Goal: Transaction & Acquisition: Download file/media

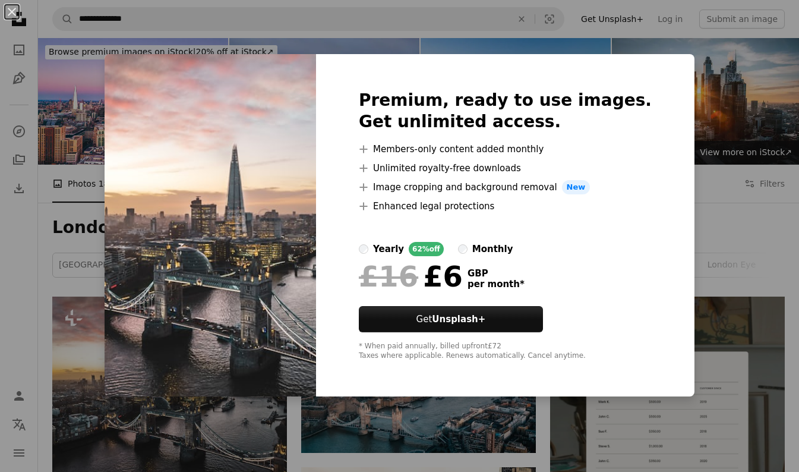
scroll to position [238, 0]
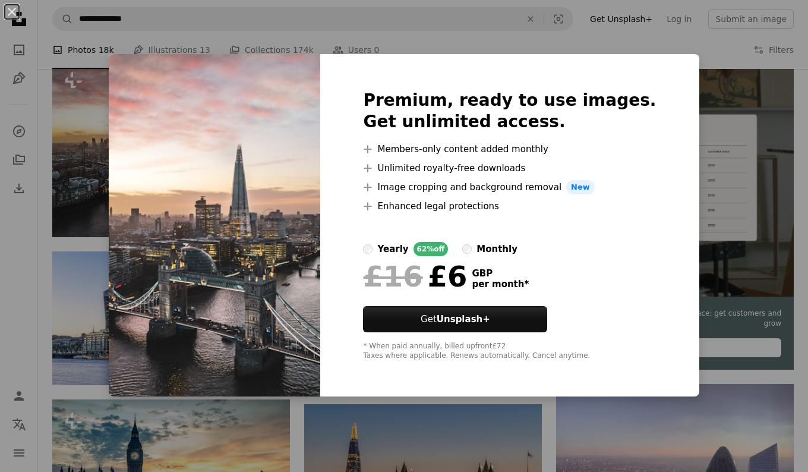
click at [679, 54] on div "An X shape Premium, ready to use images. Get unlimited access. A plus sign Memb…" at bounding box center [404, 236] width 808 height 472
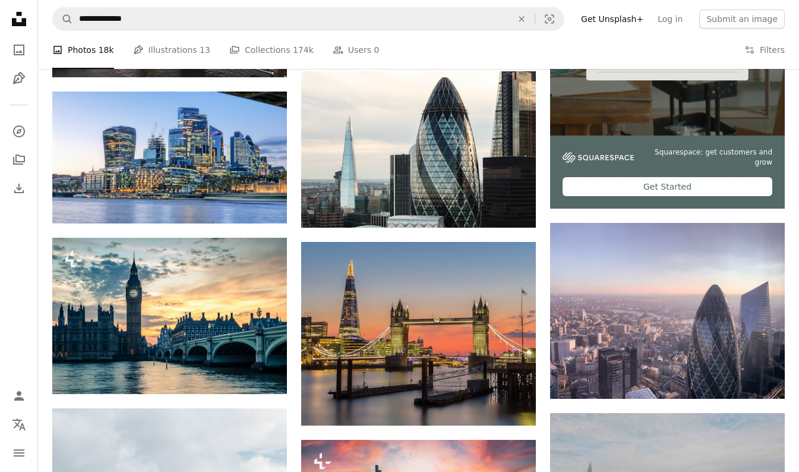
scroll to position [476, 0]
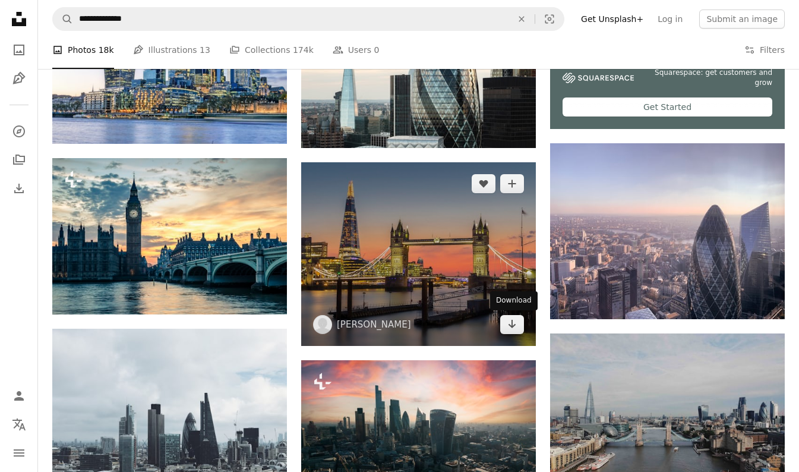
click at [516, 329] on icon "Arrow pointing down" at bounding box center [513, 324] width 10 height 14
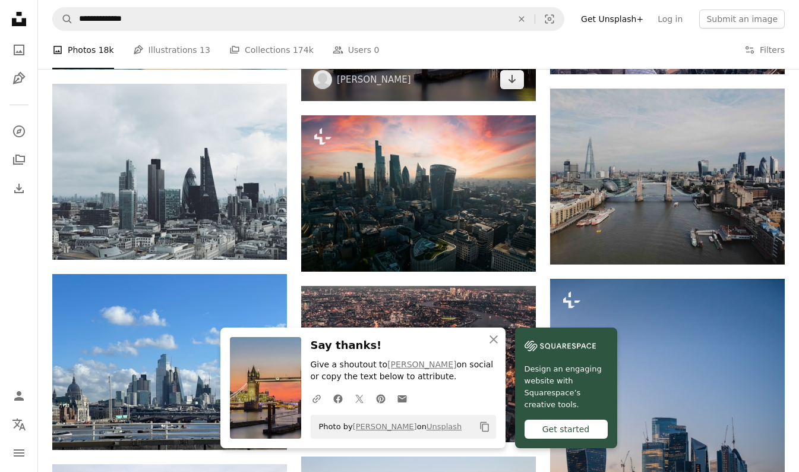
scroll to position [713, 0]
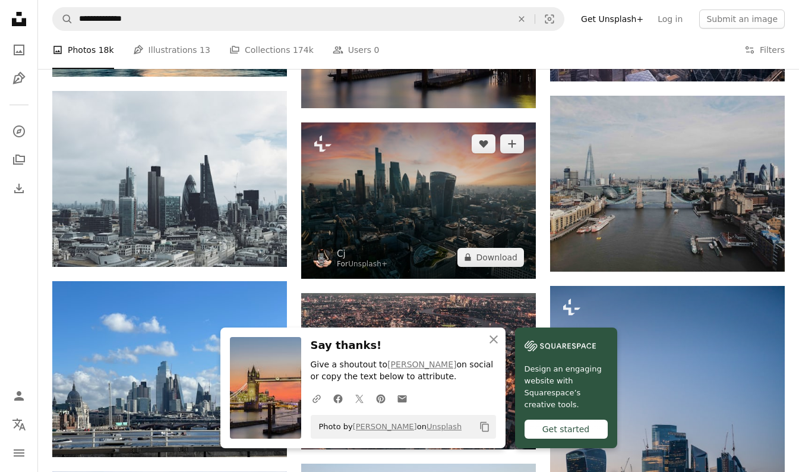
click at [487, 256] on button "A lock Download" at bounding box center [491, 257] width 67 height 19
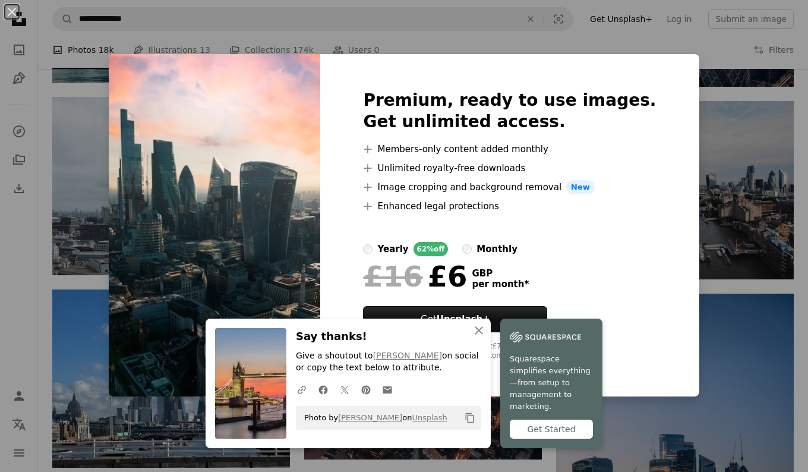
click at [700, 55] on div "An X shape Premium, ready to use images. Get unlimited access. A plus sign Memb…" at bounding box center [404, 236] width 808 height 472
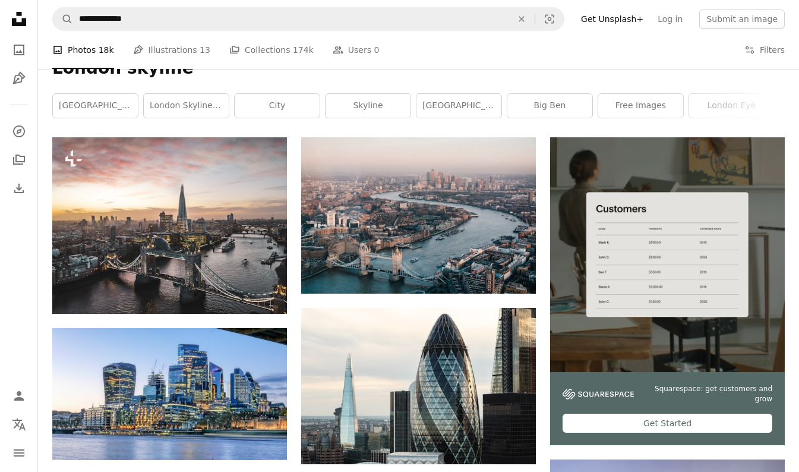
scroll to position [158, 0]
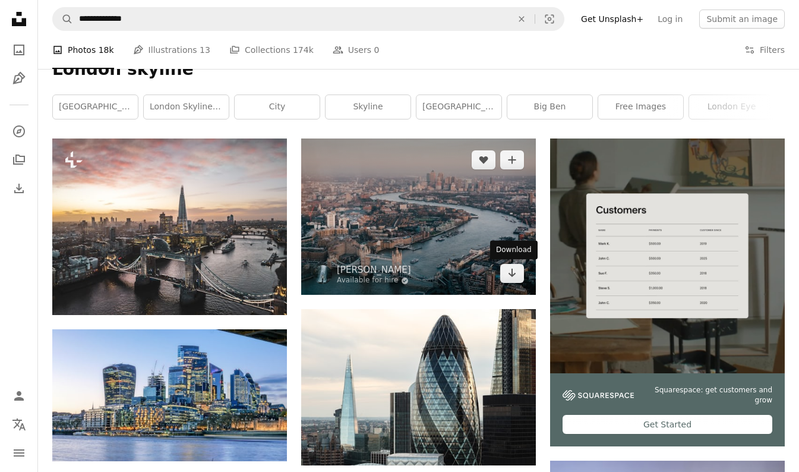
click at [515, 276] on icon "Arrow pointing down" at bounding box center [513, 273] width 10 height 14
